Goal: Find specific page/section: Find specific page/section

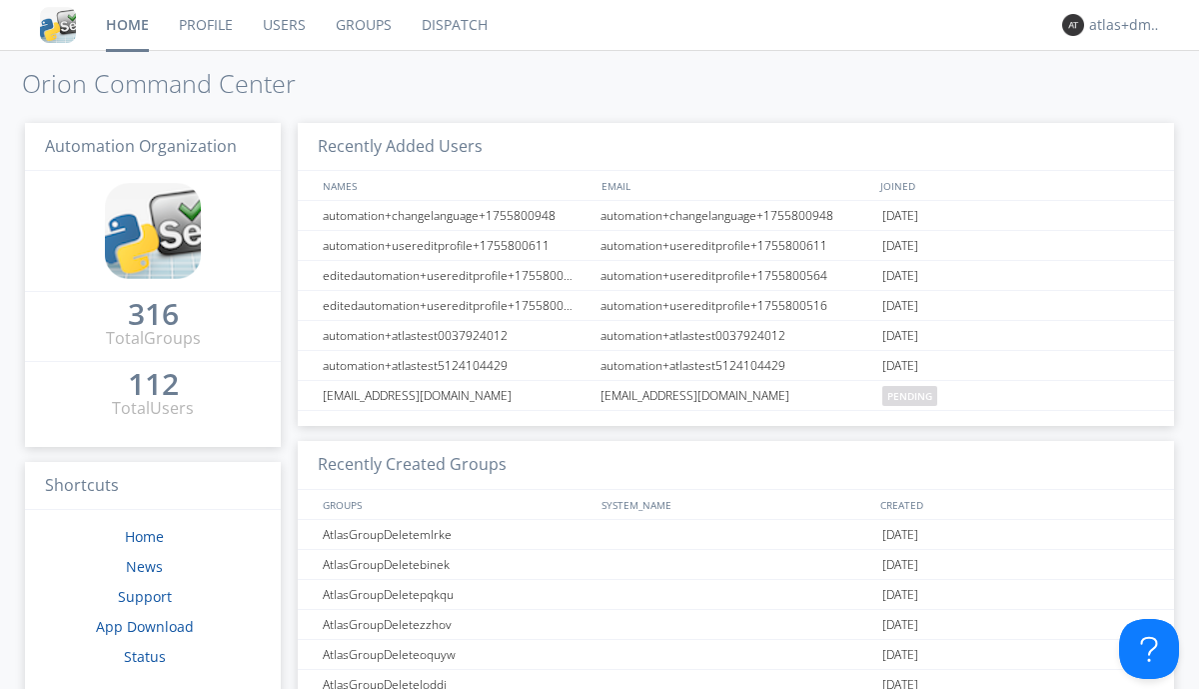
click at [453, 25] on link "Dispatch" at bounding box center [455, 25] width 96 height 50
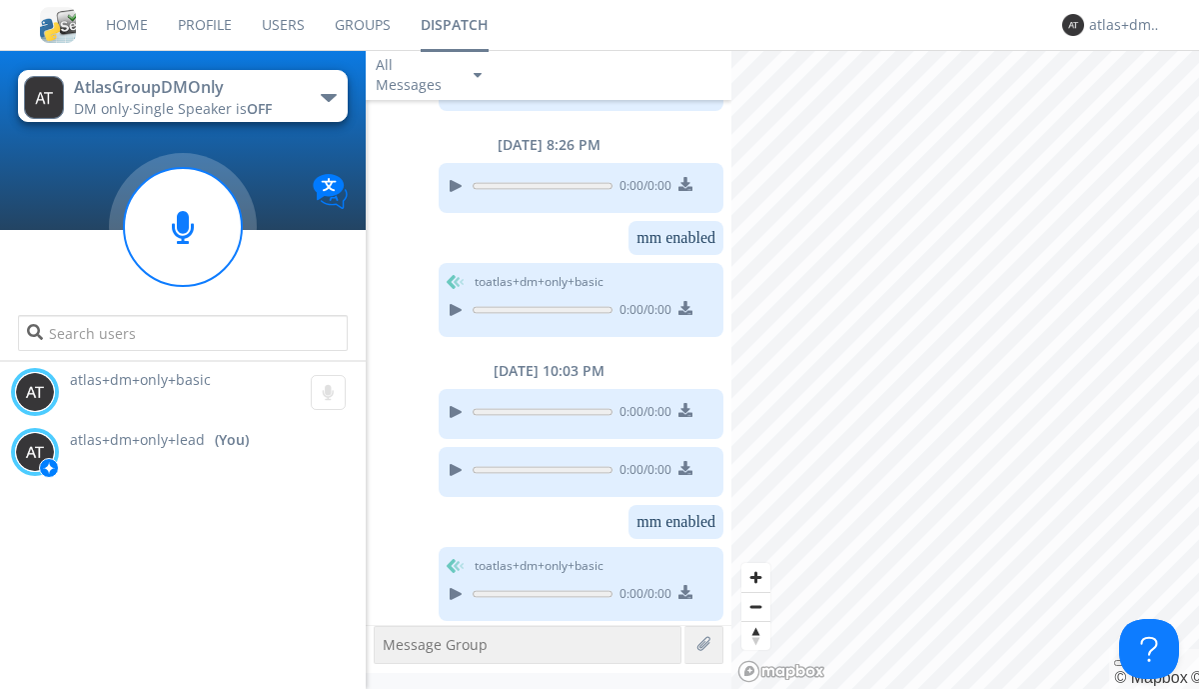
scroll to position [207, 0]
click at [183, 227] on g at bounding box center [183, 227] width 118 height 118
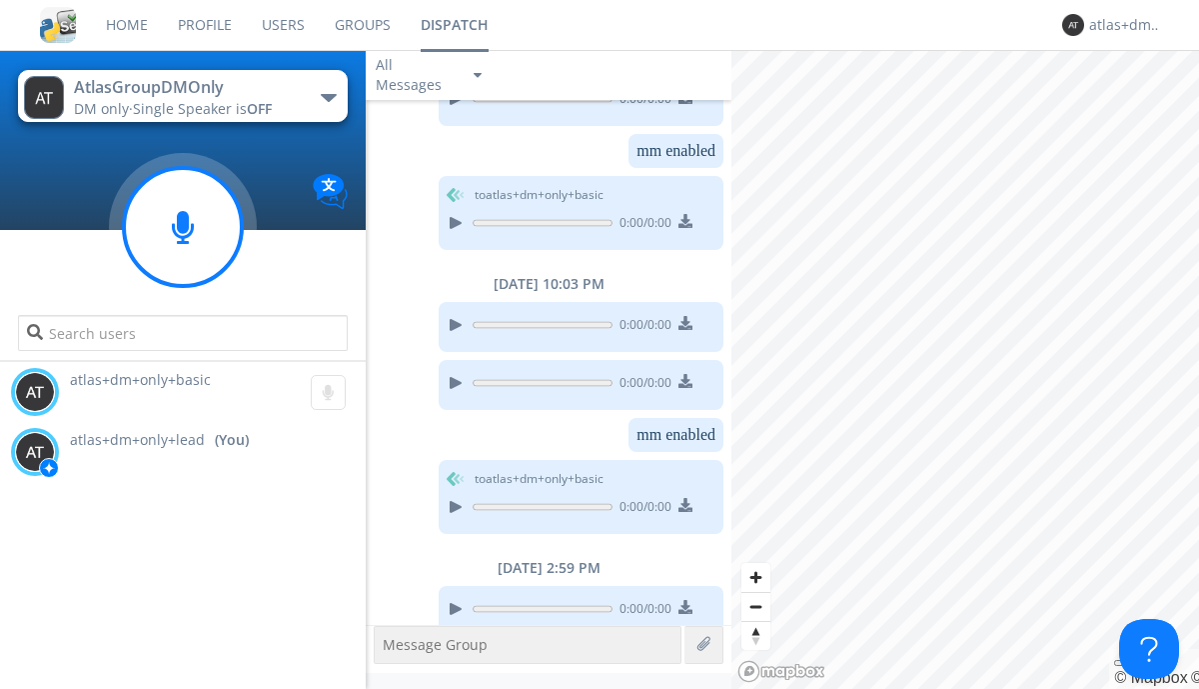
scroll to position [309, 0]
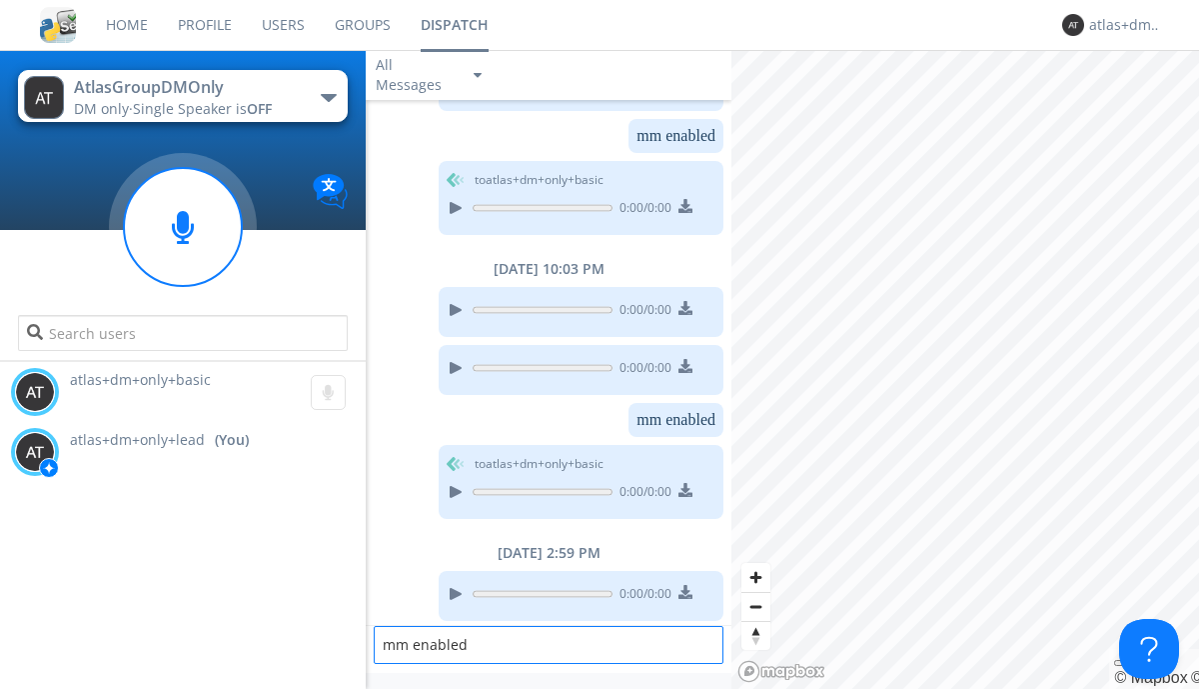
type textarea "mm enabled"
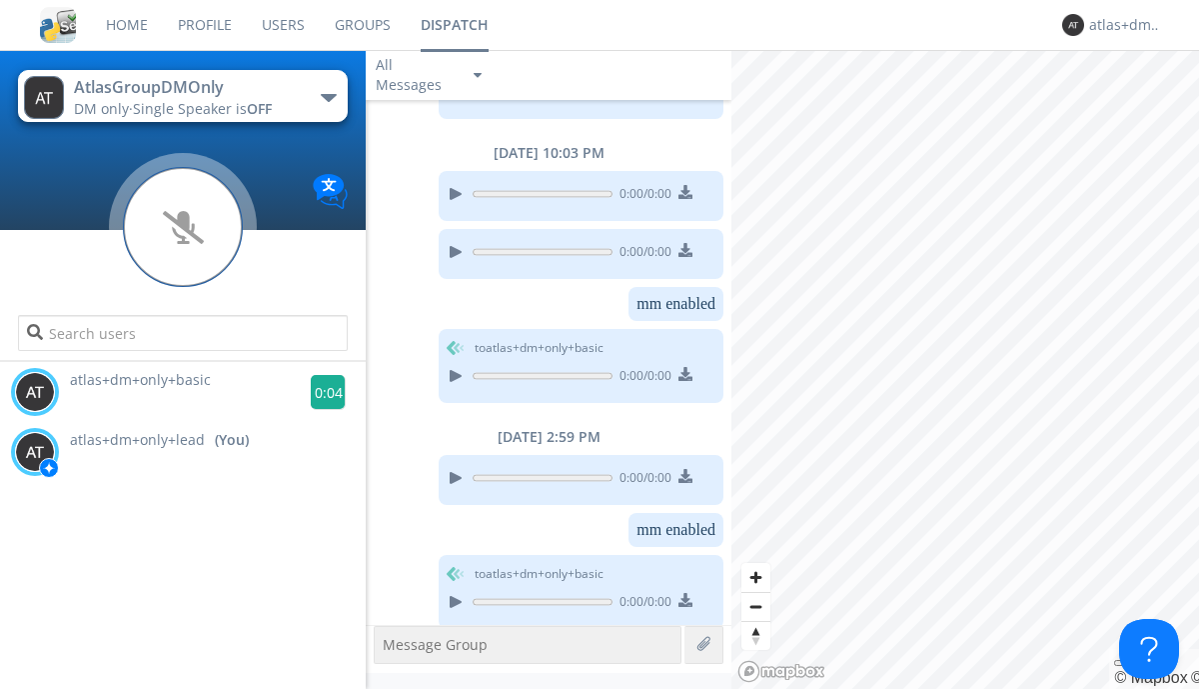
scroll to position [432, 0]
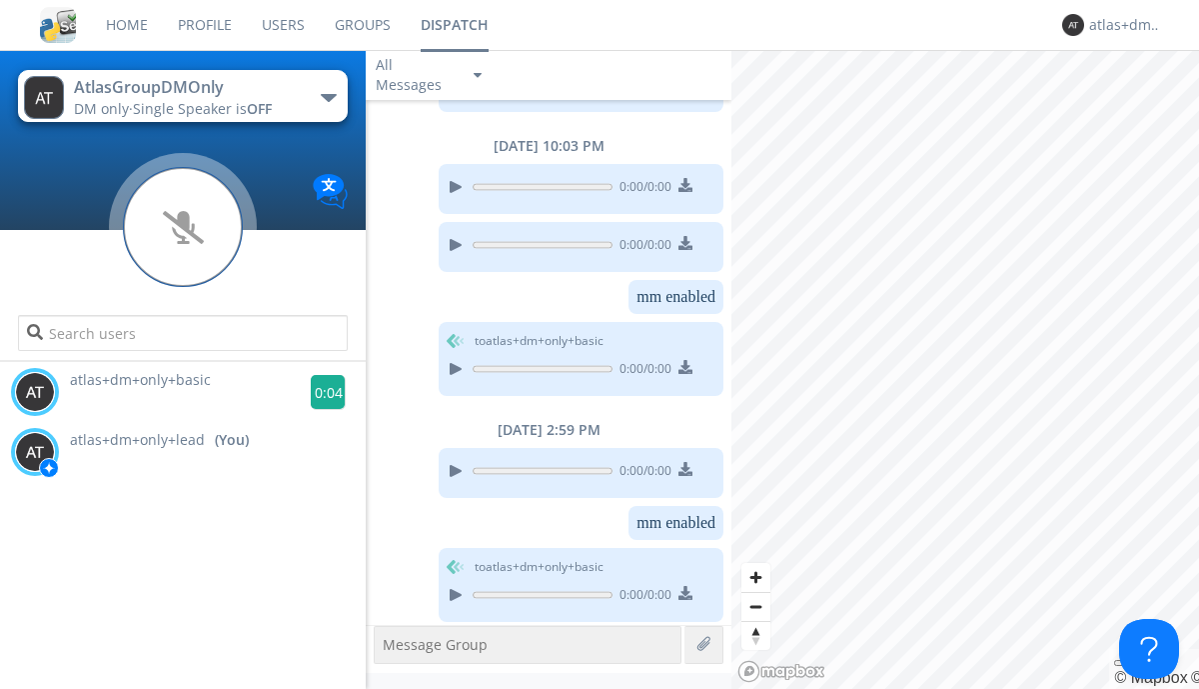
click at [320, 392] on g at bounding box center [328, 392] width 35 height 35
click at [1121, 25] on div "atlas+dm+only+lead" at bounding box center [1126, 25] width 75 height 20
